Goal: Find specific page/section: Find specific page/section

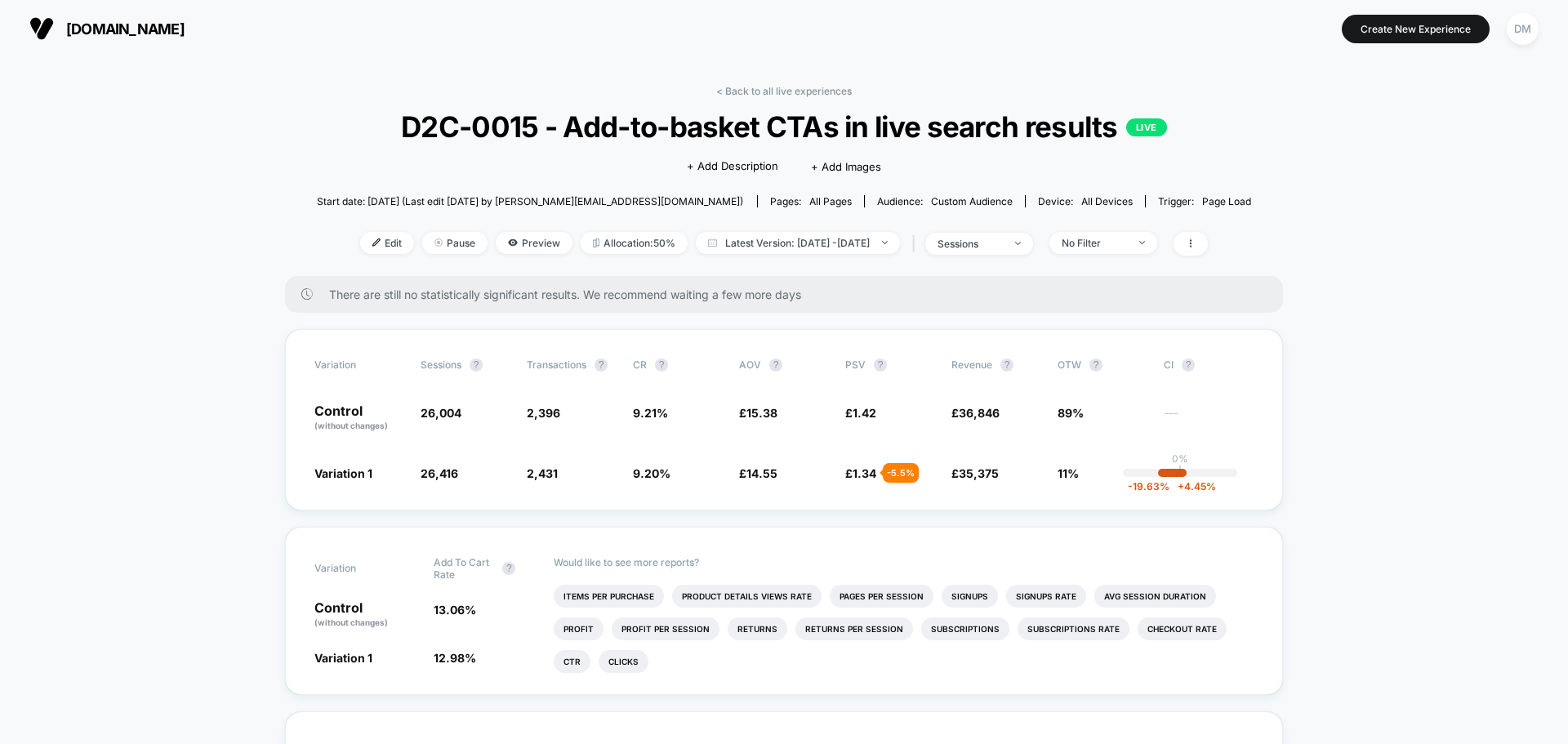
click at [763, 90] on link "< Back to all live experiences" at bounding box center [784, 90] width 136 height 12
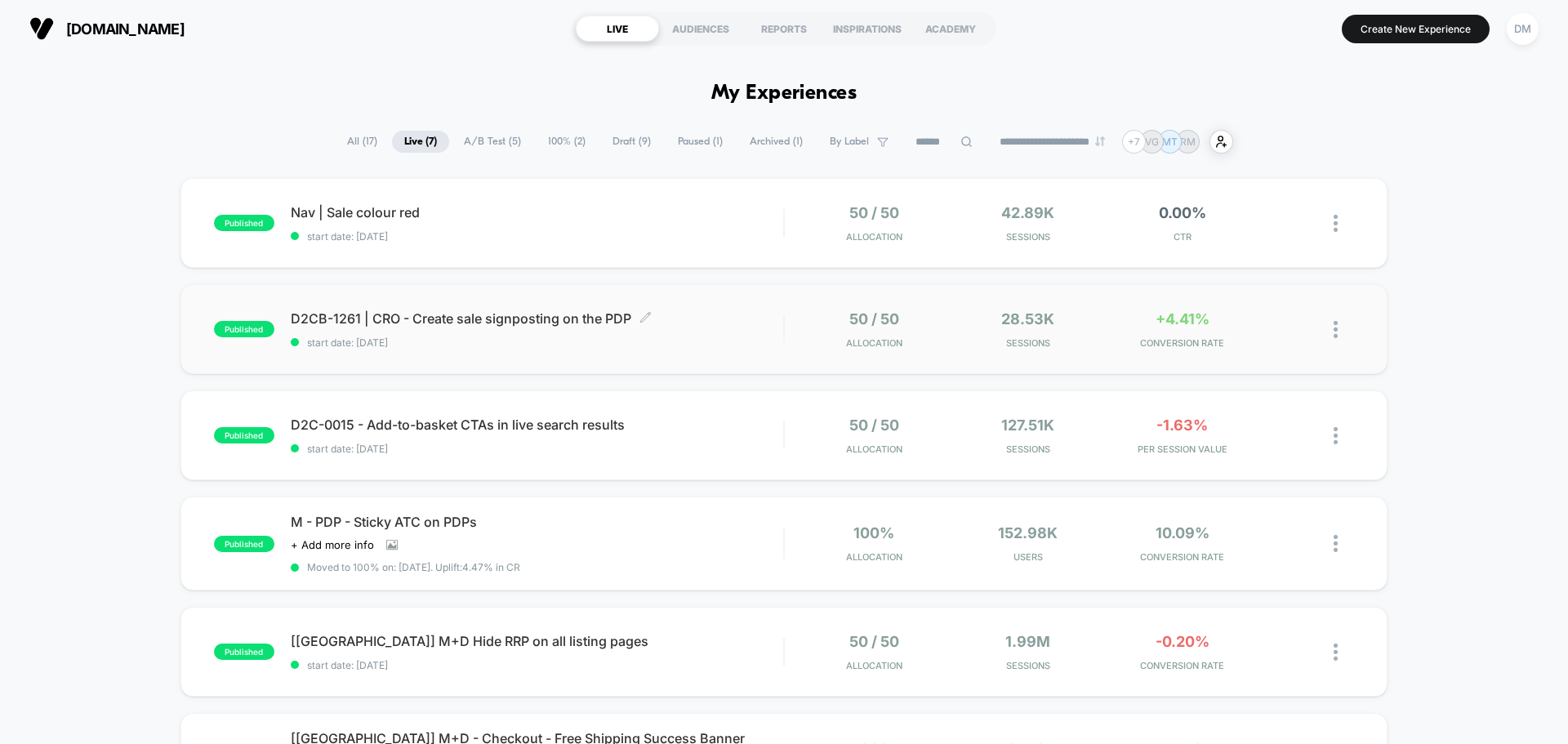
click at [702, 319] on span "D2CB-1261 | CRO - Create sale signposting on the PDP Click to edit experience d…" at bounding box center [536, 318] width 492 height 17
click at [725, 430] on span "D2C-0015 - Add-to-basket CTAs in live search results Click to edit experience d…" at bounding box center [536, 425] width 492 height 17
click at [712, 235] on span "start date: [DATE]" at bounding box center [536, 236] width 492 height 12
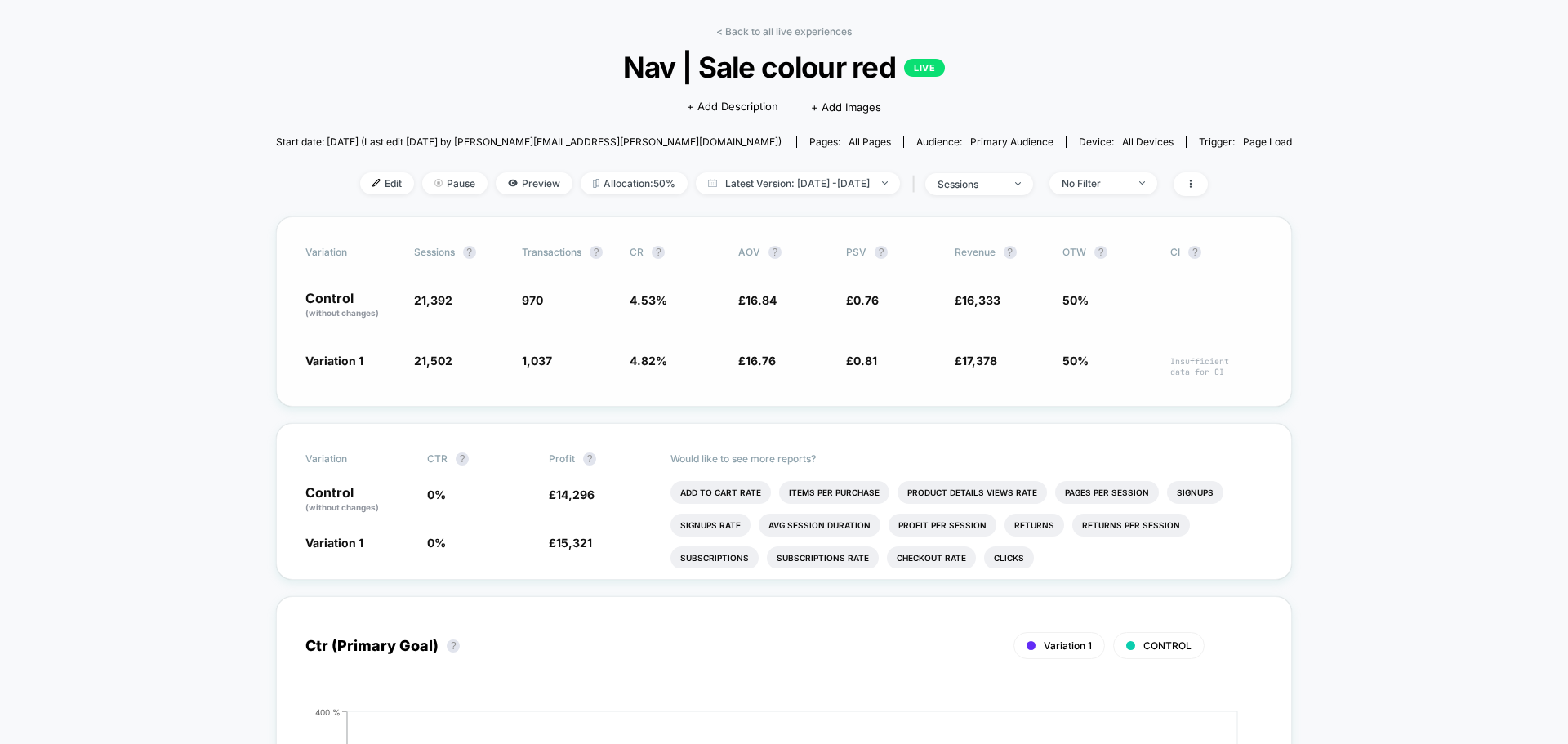
scroll to position [82, 0]
